Goal: Task Accomplishment & Management: Complete application form

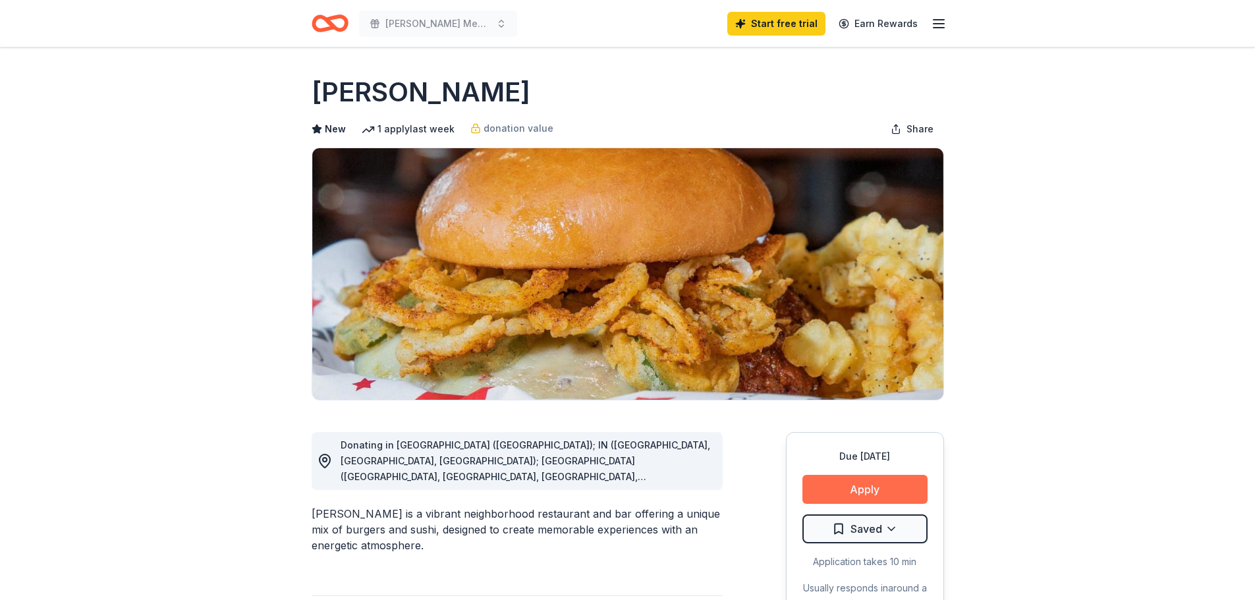
click at [815, 504] on button "Apply" at bounding box center [865, 489] width 125 height 29
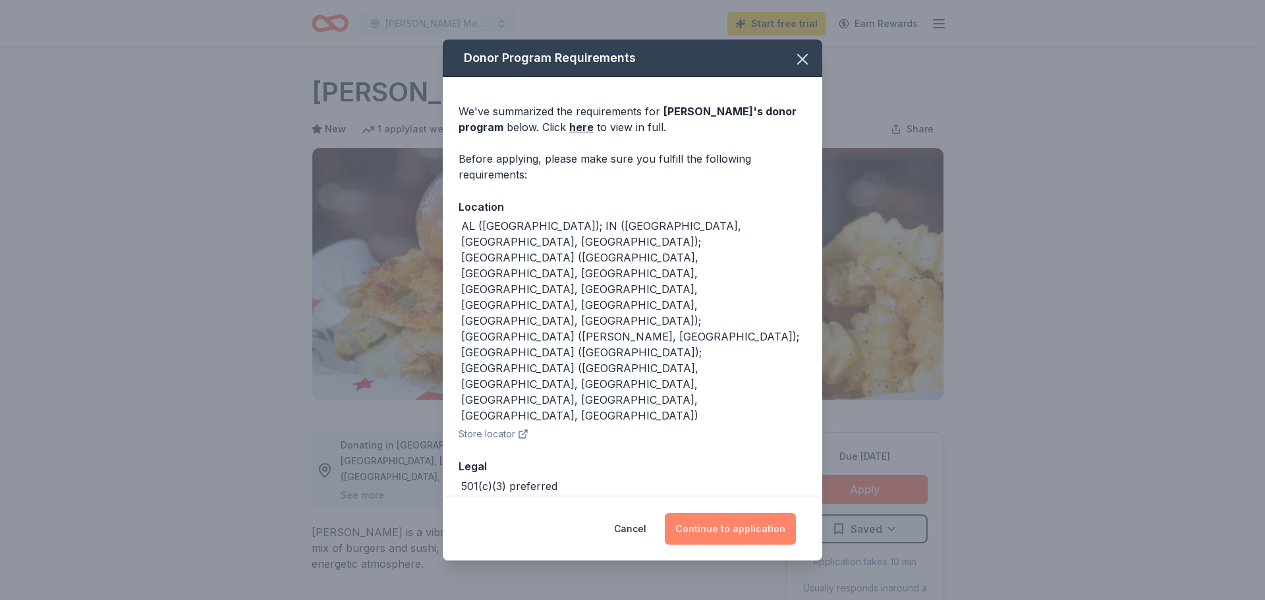
click at [774, 519] on button "Continue to application" at bounding box center [730, 529] width 131 height 32
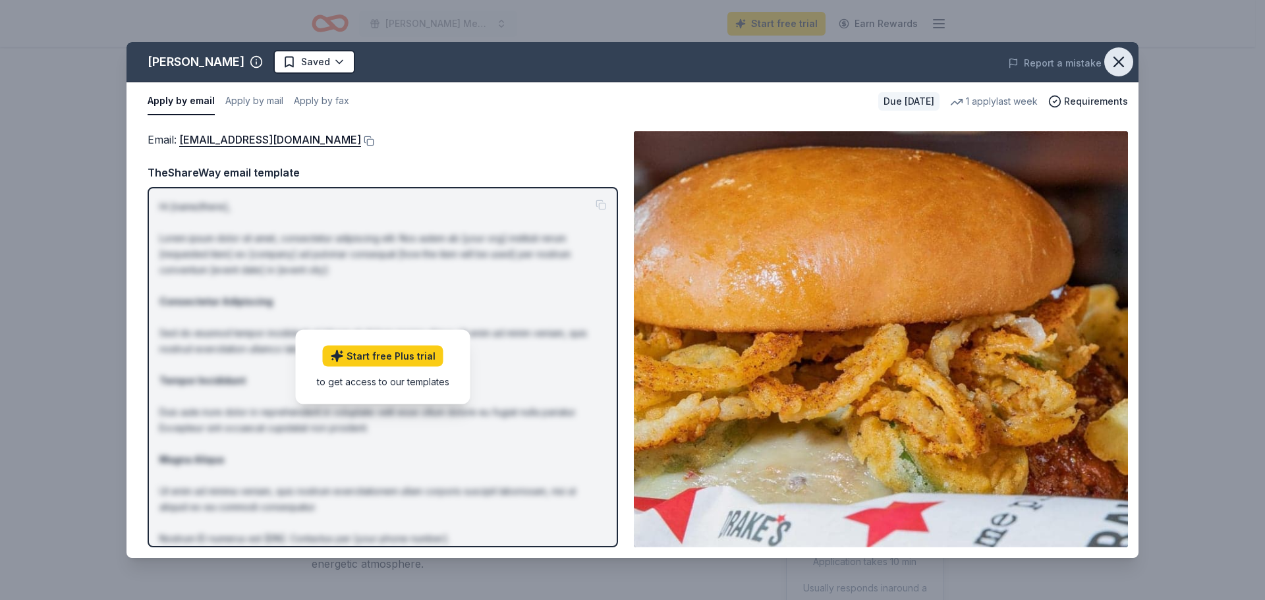
click at [1119, 69] on icon "button" at bounding box center [1119, 62] width 18 height 18
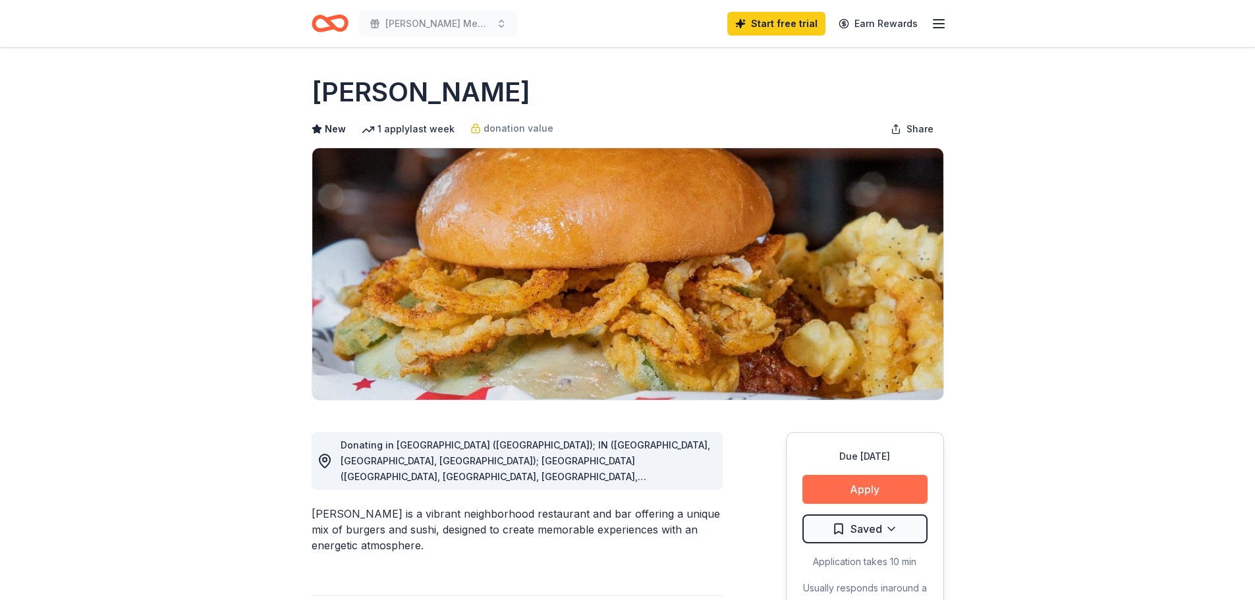
click at [829, 504] on button "Apply" at bounding box center [865, 489] width 125 height 29
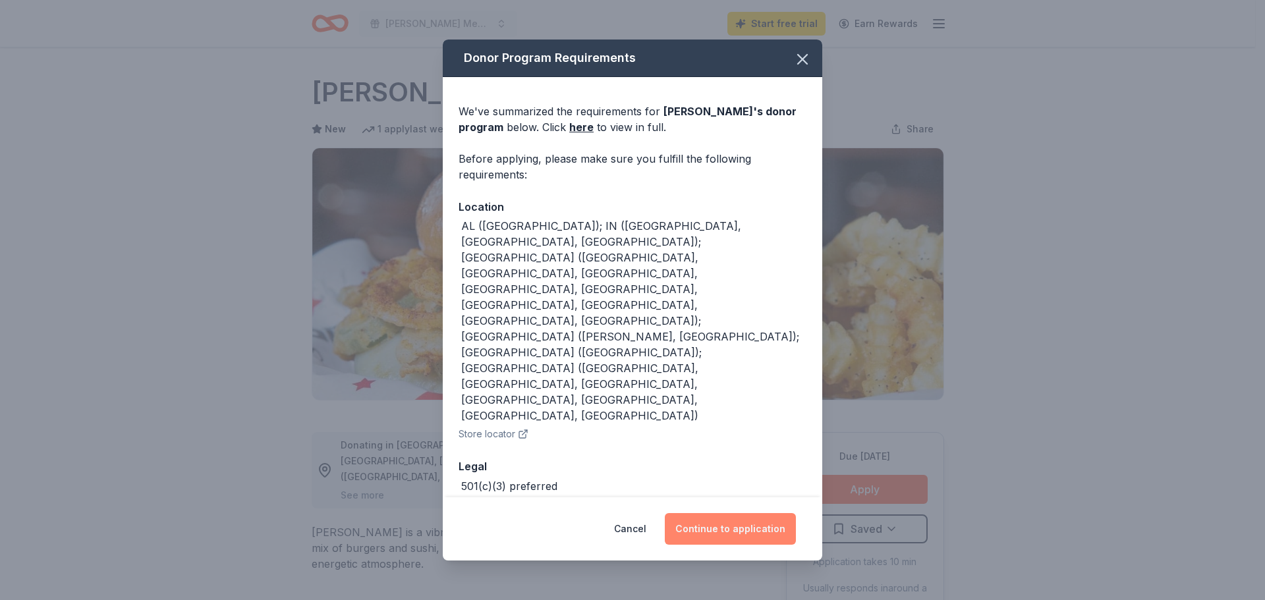
click at [774, 532] on button "Continue to application" at bounding box center [730, 529] width 131 height 32
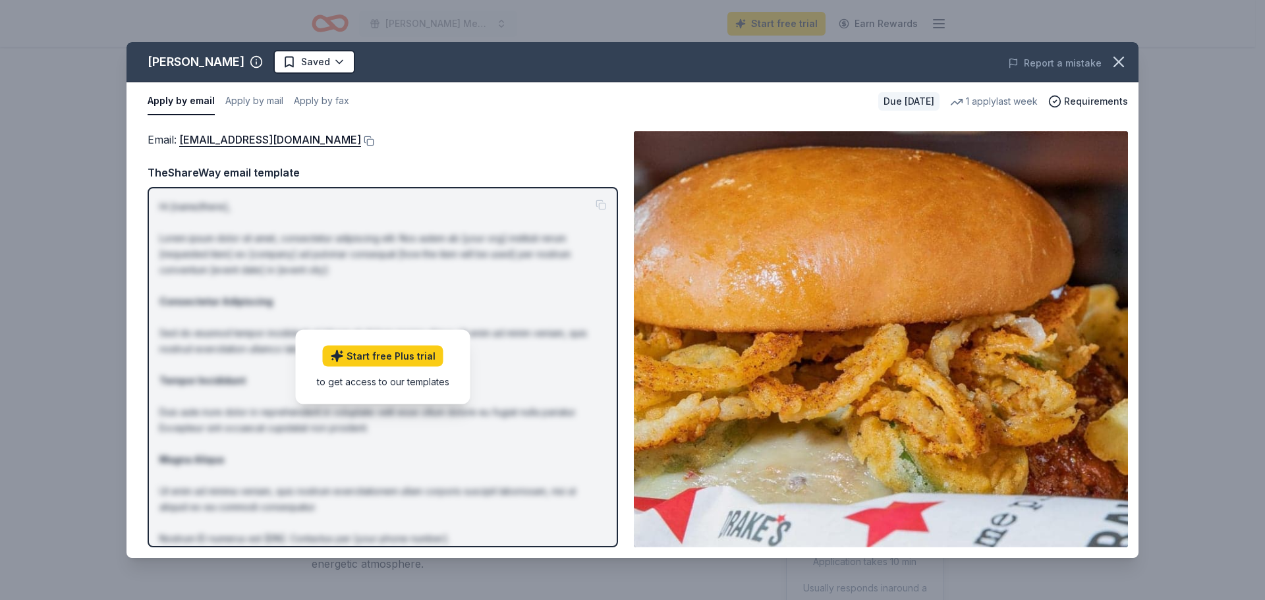
click at [256, 181] on div "TheShareWay email template" at bounding box center [383, 172] width 470 height 17
click at [361, 146] on button at bounding box center [367, 141] width 13 height 11
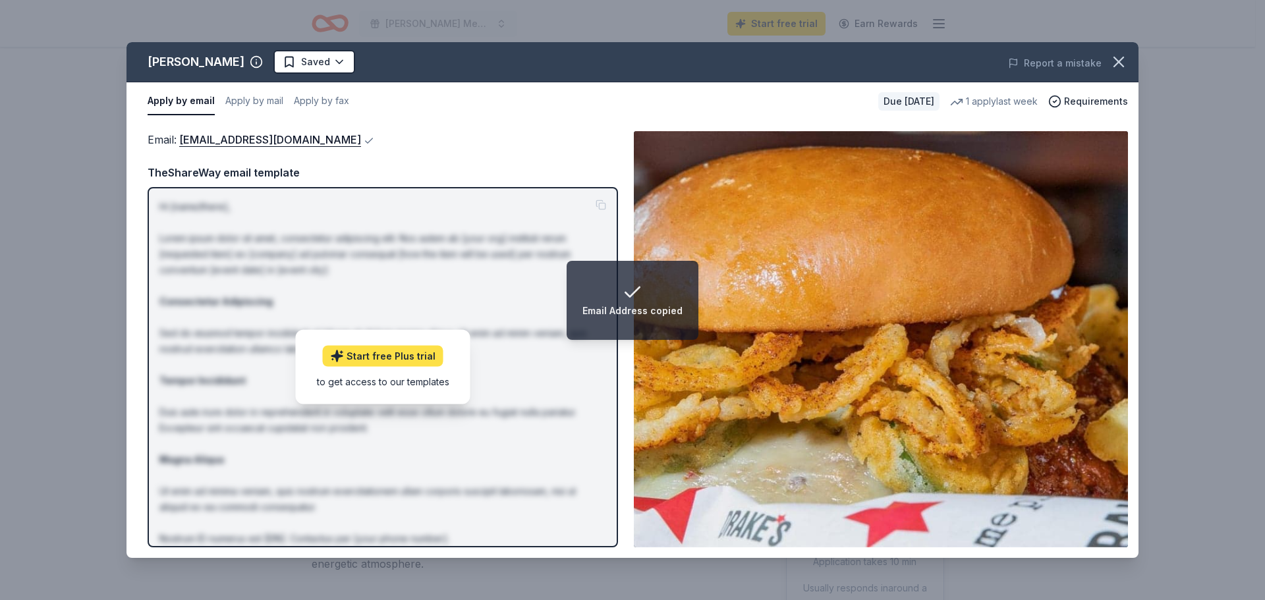
click at [361, 362] on link "Start free Plus trial" at bounding box center [383, 356] width 121 height 21
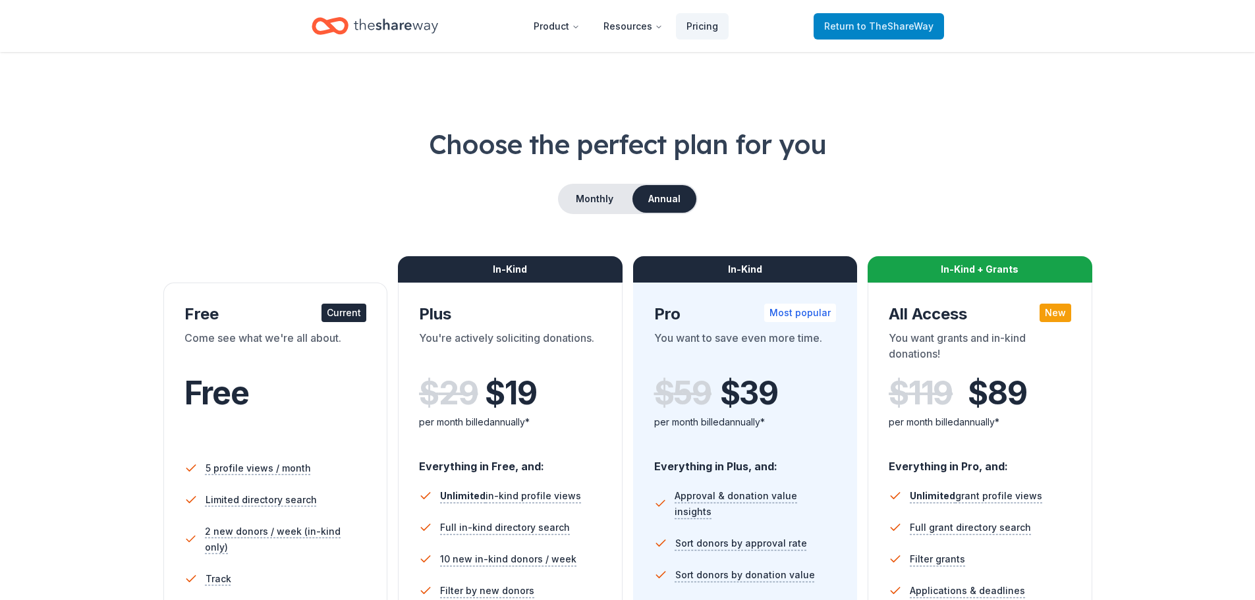
click at [824, 30] on span "Return to TheShareWay" at bounding box center [878, 26] width 109 height 16
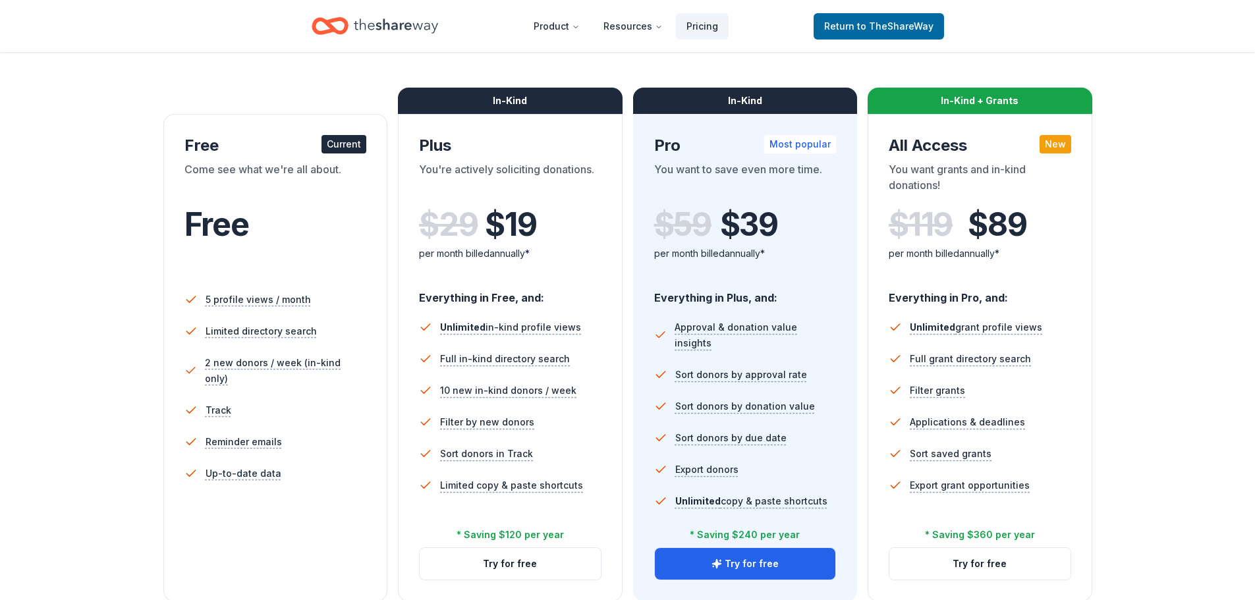
scroll to position [329, 0]
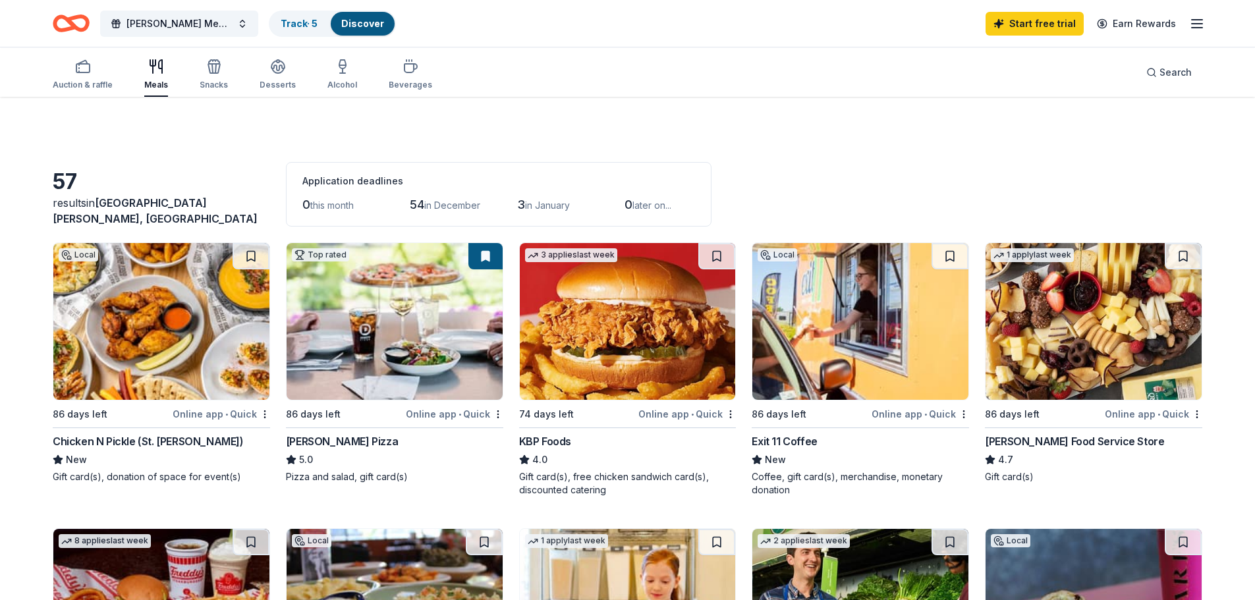
scroll to position [659, 0]
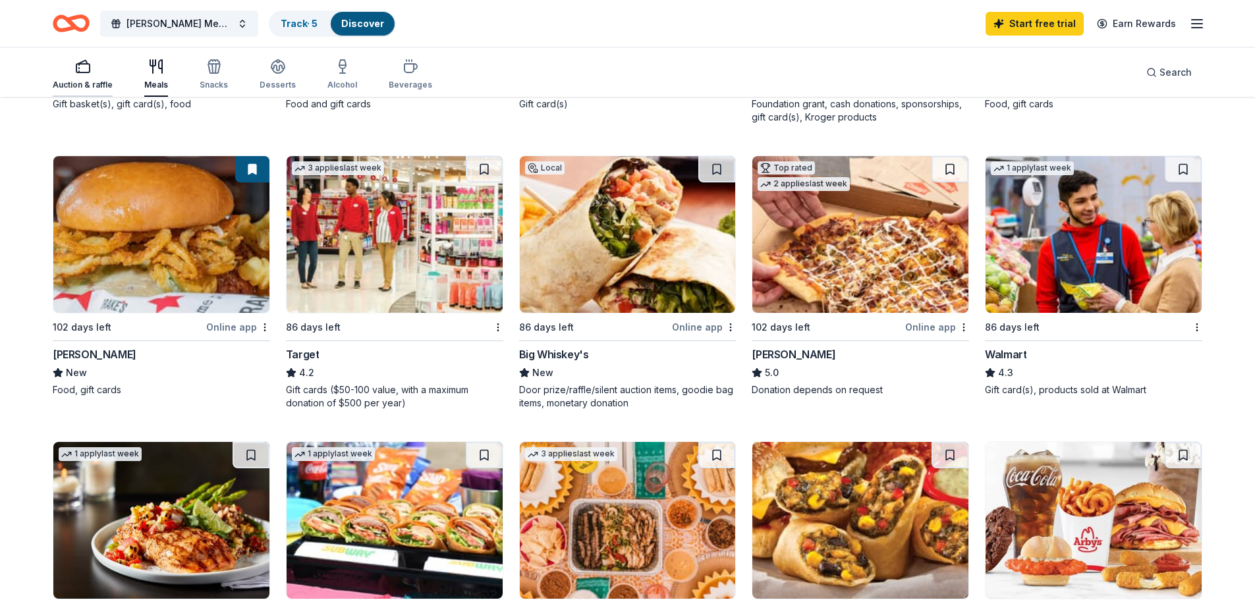
click at [101, 88] on div "Auction & raffle" at bounding box center [83, 85] width 60 height 11
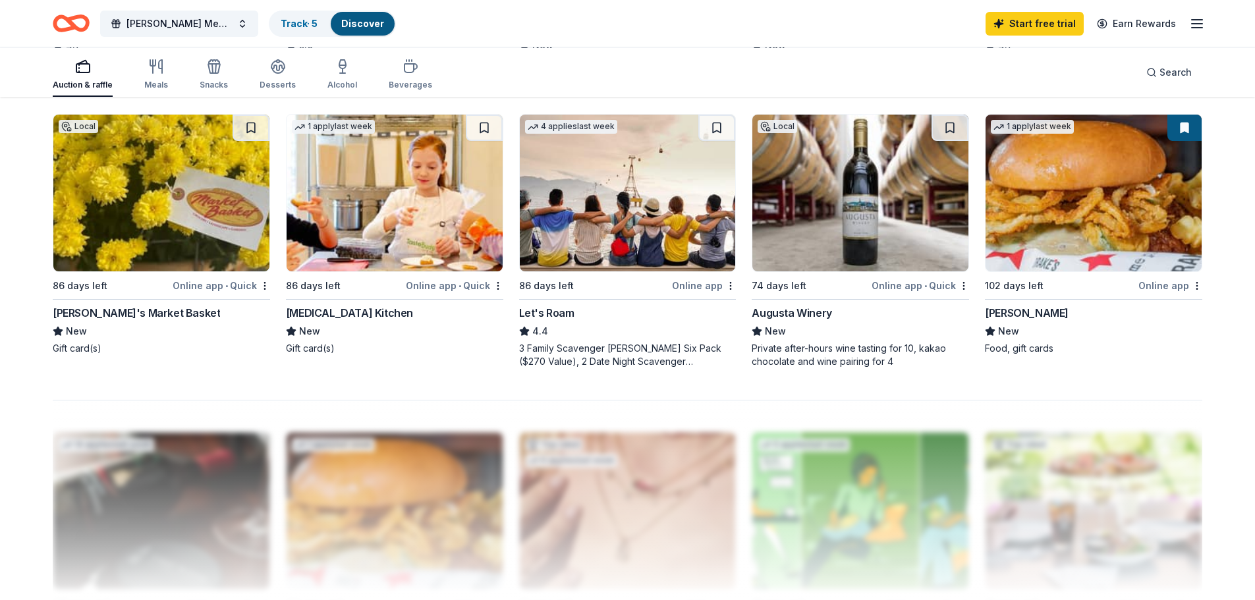
scroll to position [988, 0]
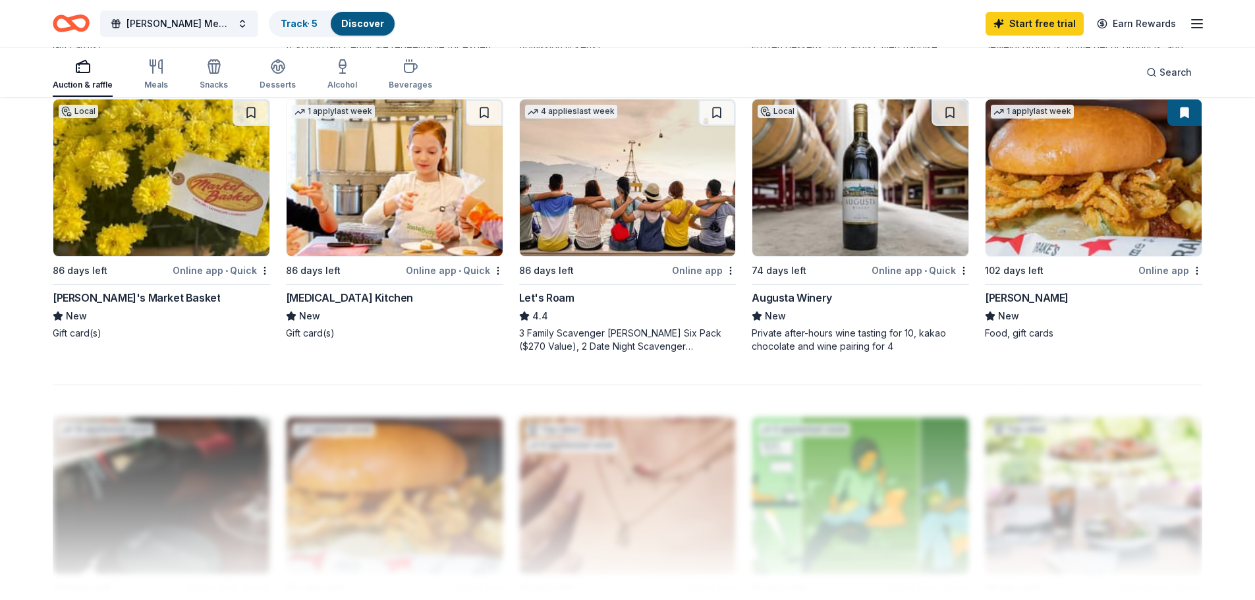
click at [849, 256] on img at bounding box center [861, 178] width 216 height 157
click at [318, 27] on link "Track · 5" at bounding box center [299, 23] width 37 height 11
click at [384, 20] on link "Discover" at bounding box center [362, 23] width 43 height 11
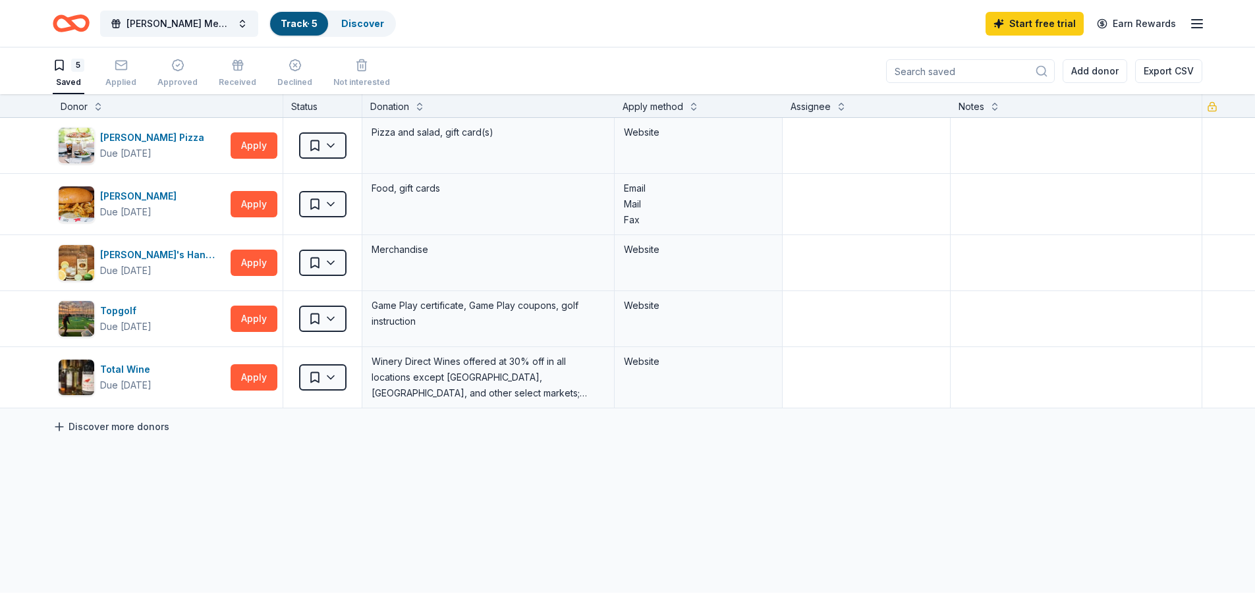
click at [66, 434] on icon at bounding box center [59, 426] width 13 height 13
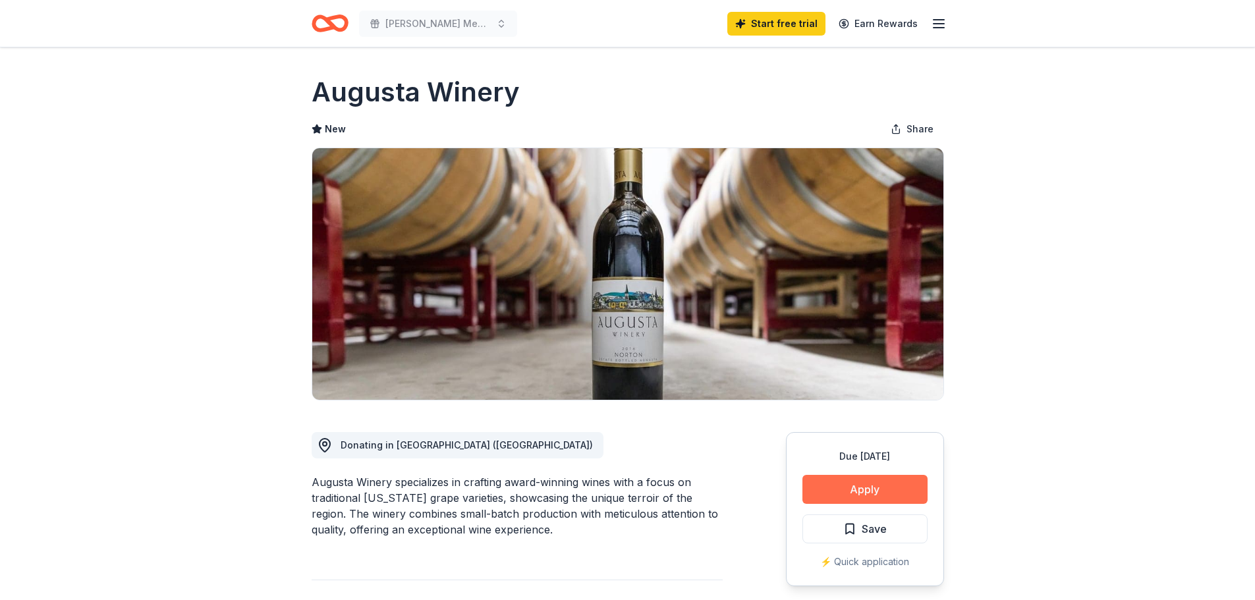
click at [857, 504] on button "Apply" at bounding box center [865, 489] width 125 height 29
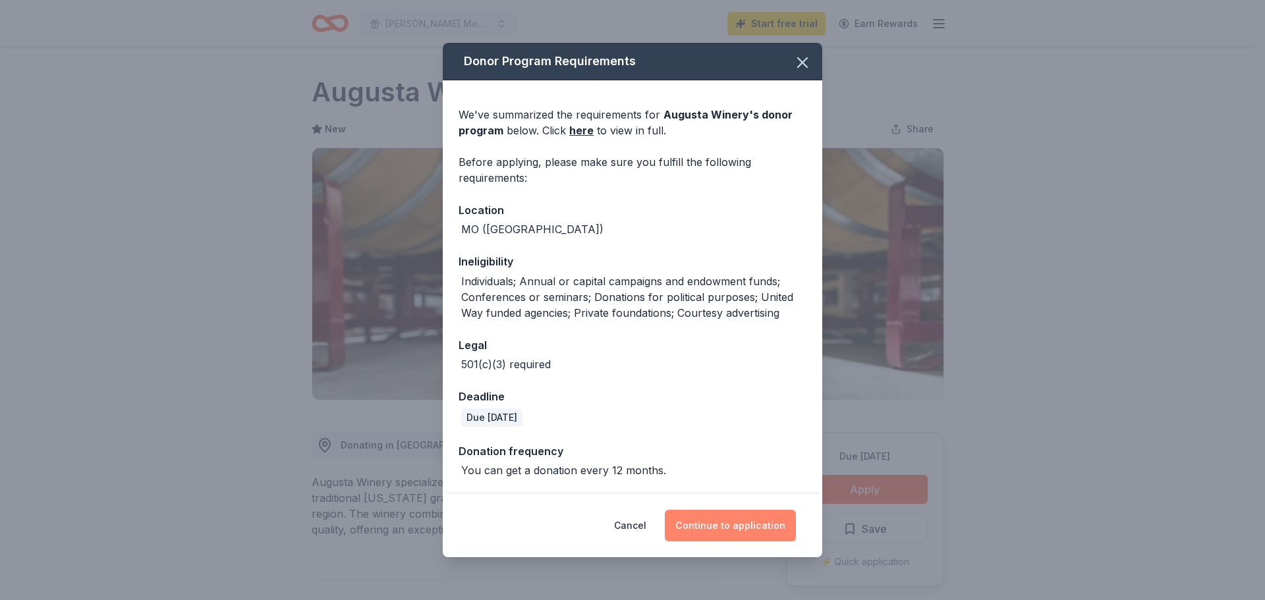
click at [756, 520] on button "Continue to application" at bounding box center [730, 526] width 131 height 32
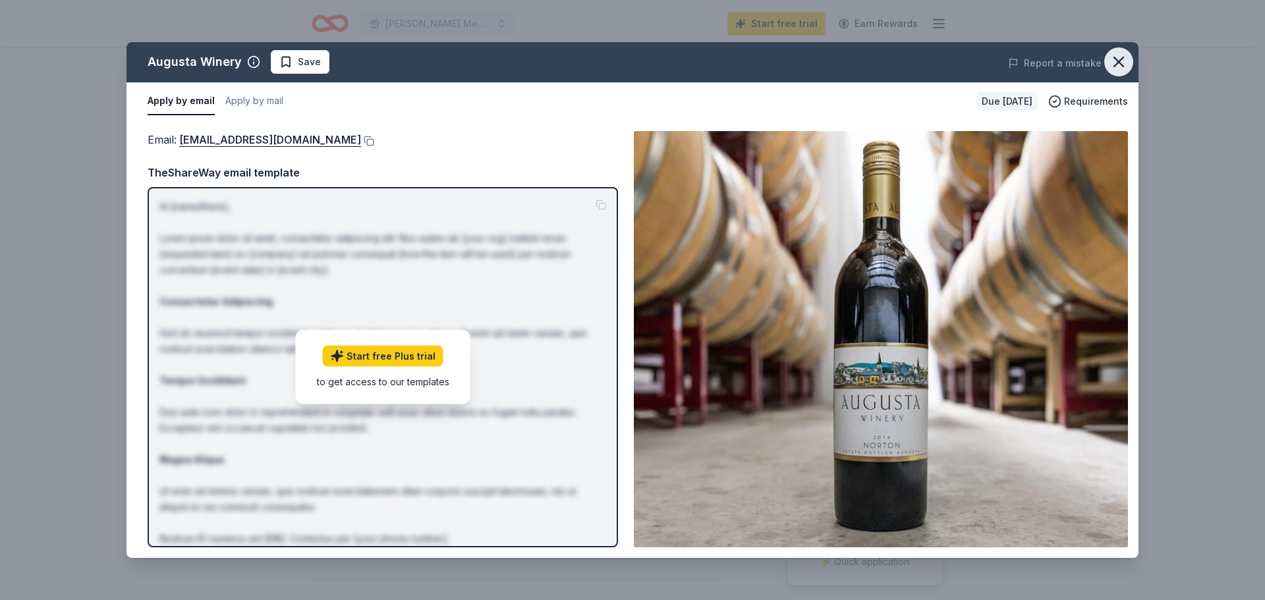
click at [1122, 71] on icon "button" at bounding box center [1119, 62] width 18 height 18
